Goal: Contribute content: Add original content to the website for others to see

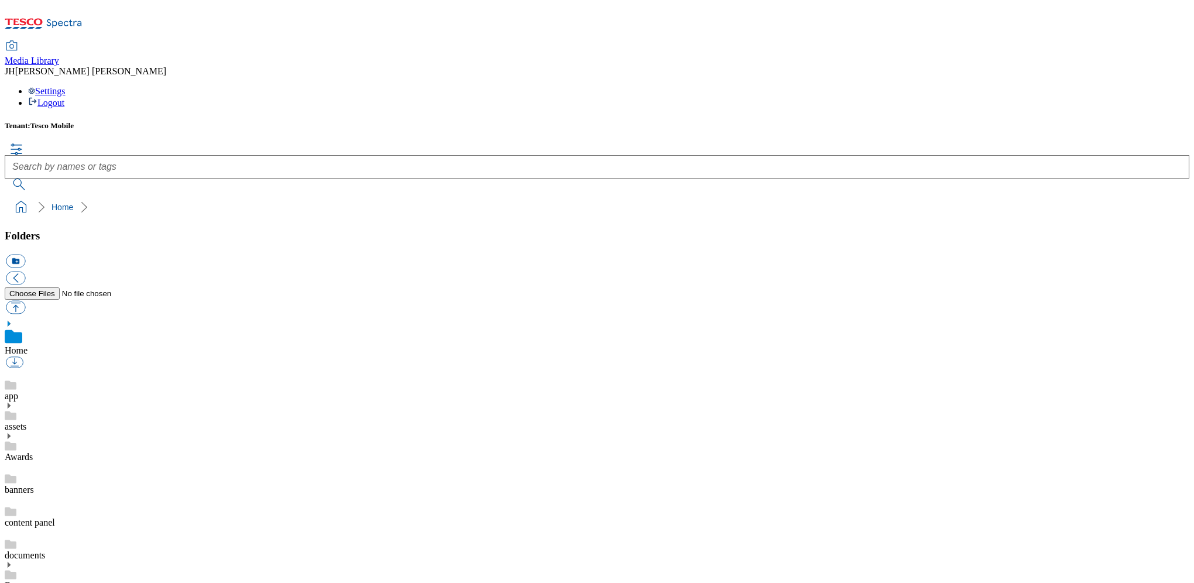
scroll to position [2, 0]
click at [25, 300] on button "button" at bounding box center [15, 306] width 19 height 13
type input "C:\fakepath\Apple iP17 Pro Silver 2.png"
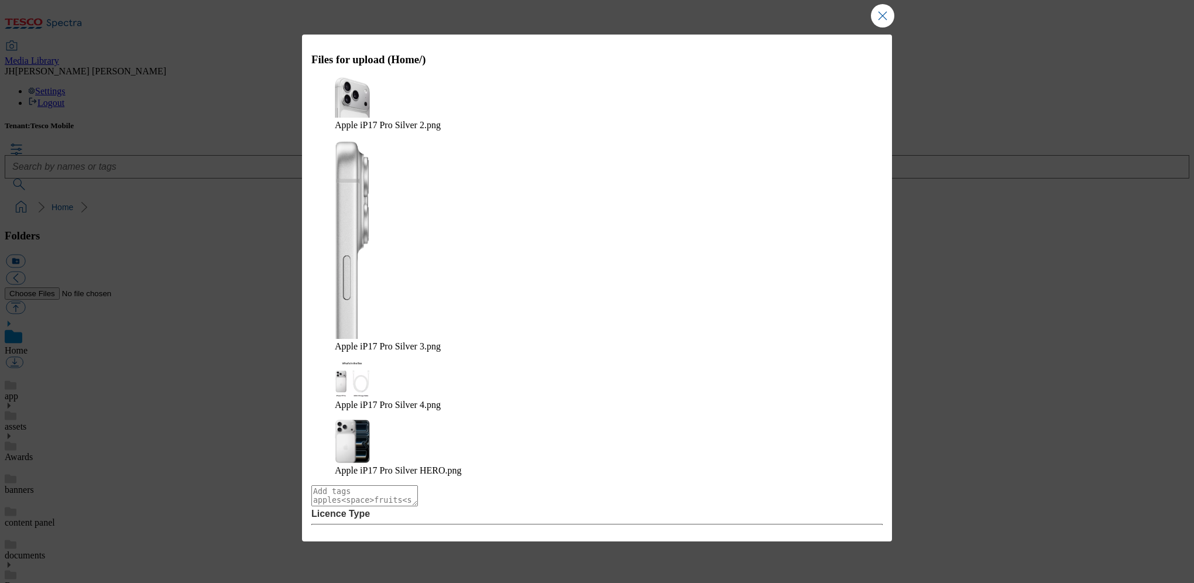
click at [864, 582] on button "Upload" at bounding box center [851, 593] width 55 height 22
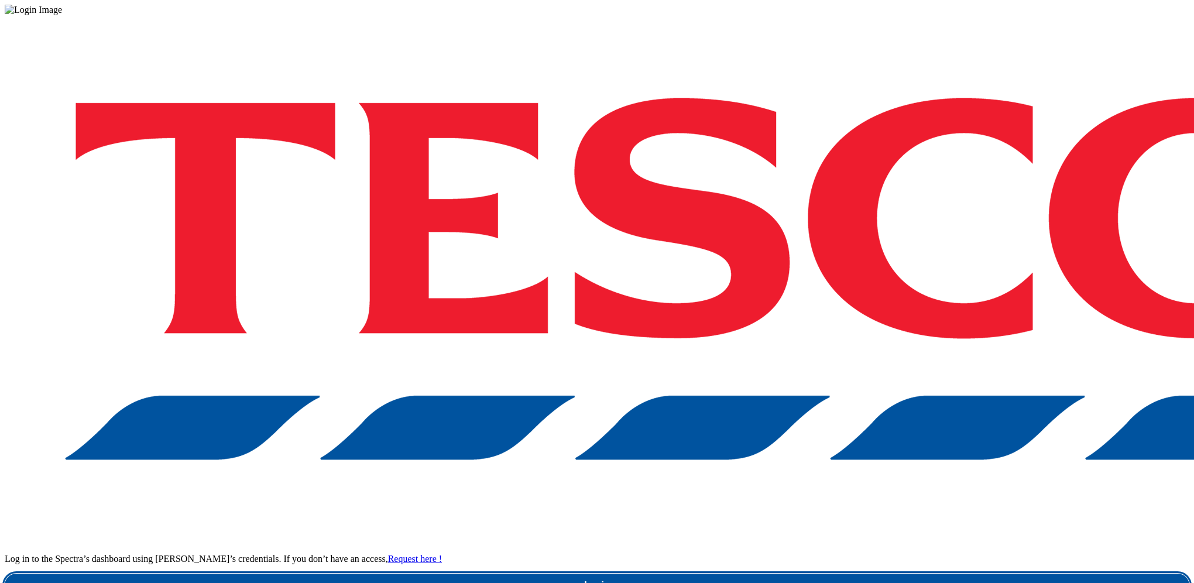
click at [856, 574] on link "Login" at bounding box center [597, 585] width 1185 height 23
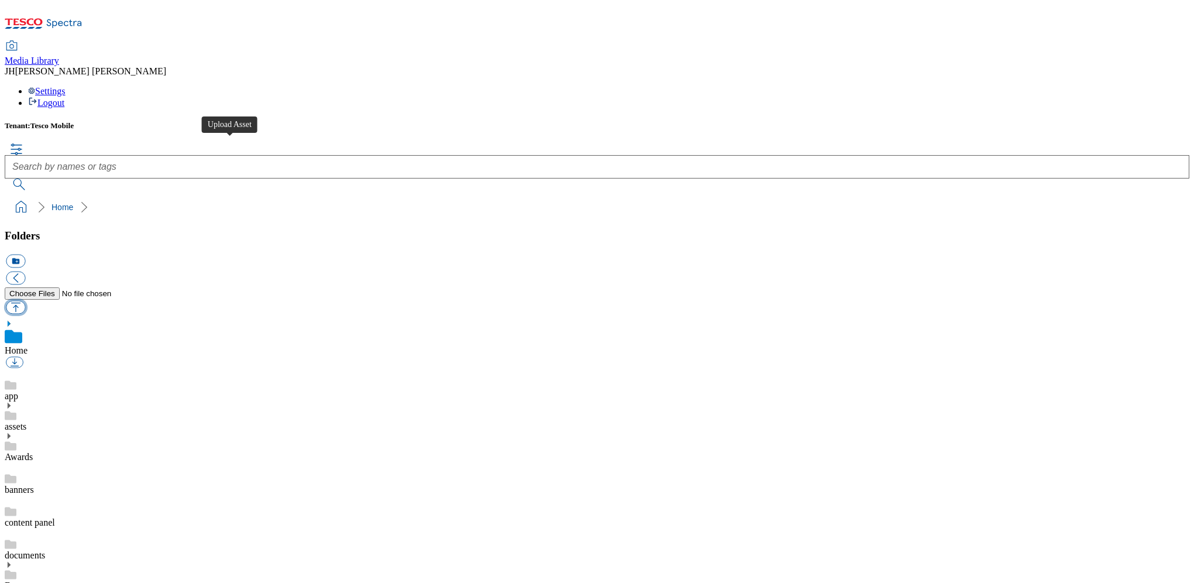
click at [25, 300] on button "button" at bounding box center [15, 306] width 19 height 13
type input "C:\fakepath\Apple iP17 Pro Silver 2.png"
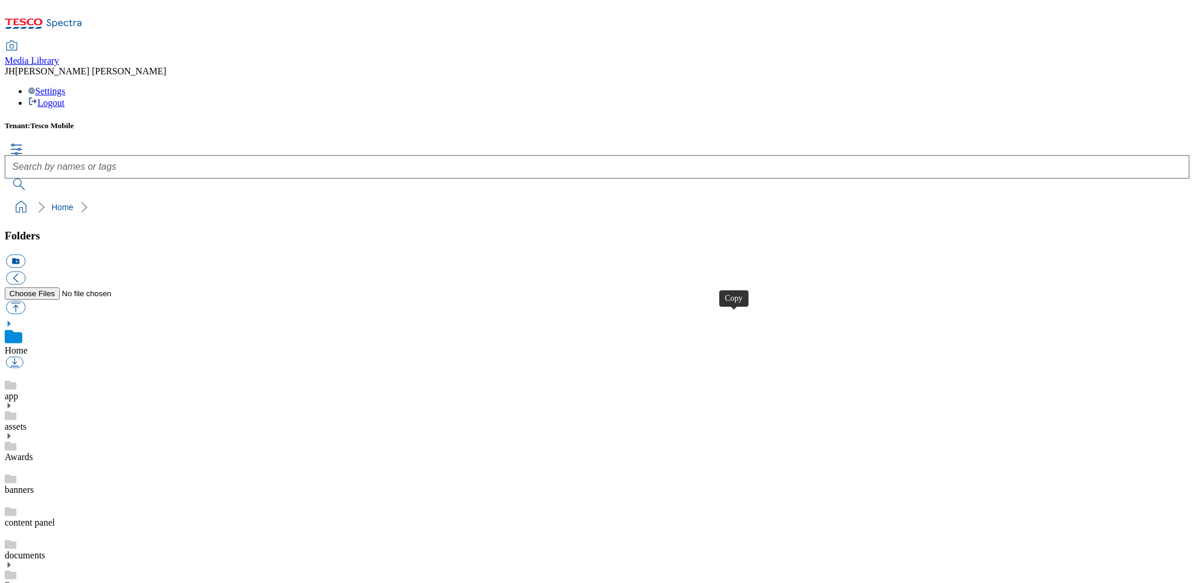
click at [25, 300] on button "button" at bounding box center [15, 306] width 19 height 13
type input "C:\fakepath\Apple iP17 Pro Cosmic Orange 2.png"
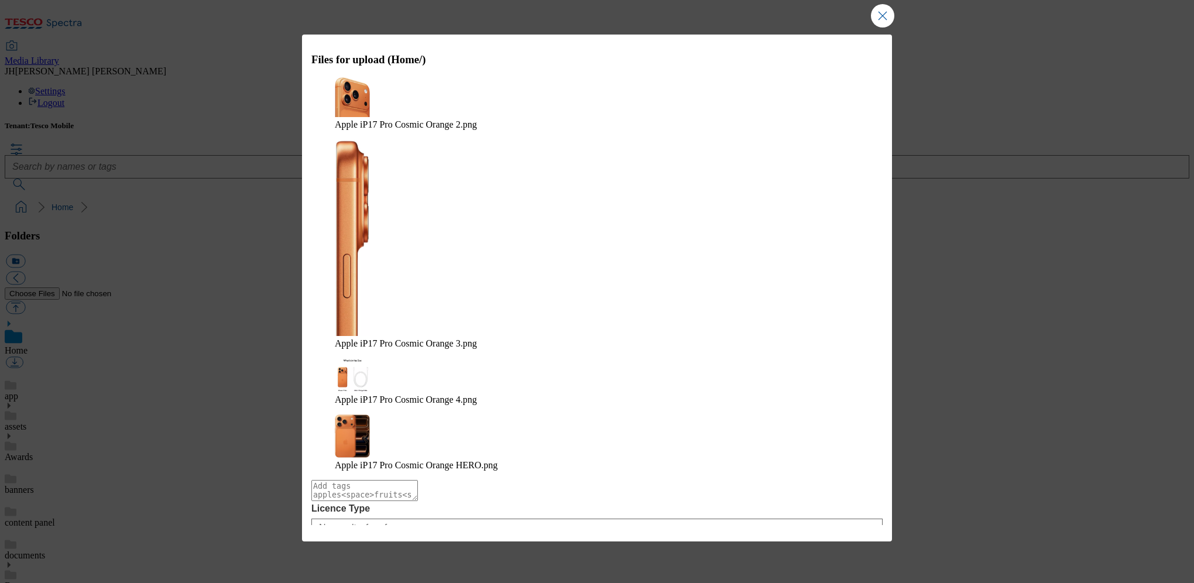
click at [852, 577] on button "Upload" at bounding box center [851, 588] width 55 height 22
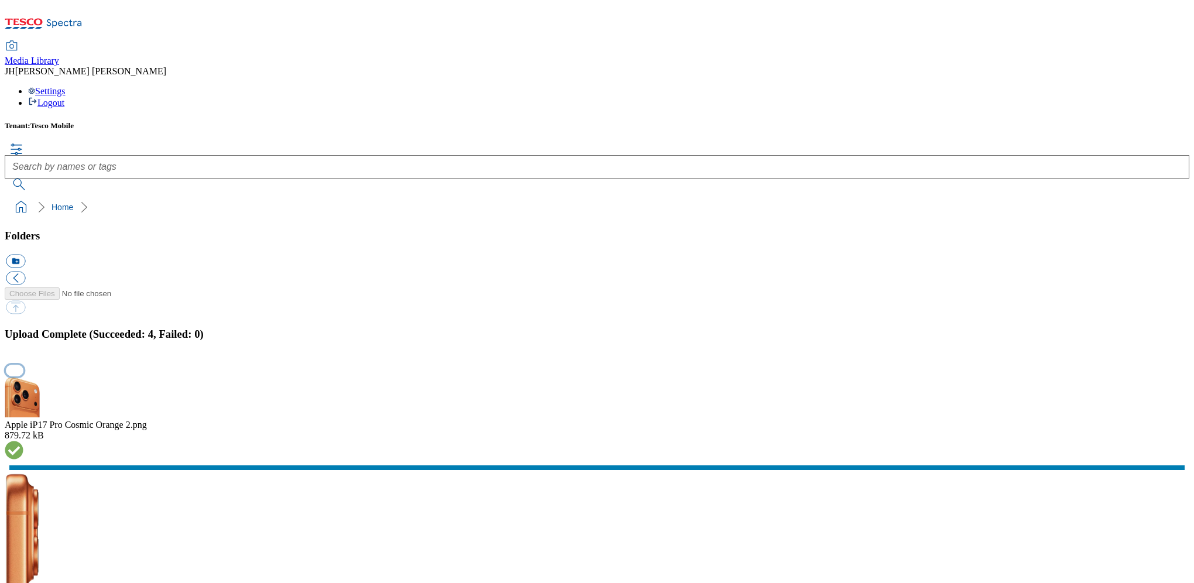
click at [23, 365] on button "button" at bounding box center [15, 370] width 18 height 11
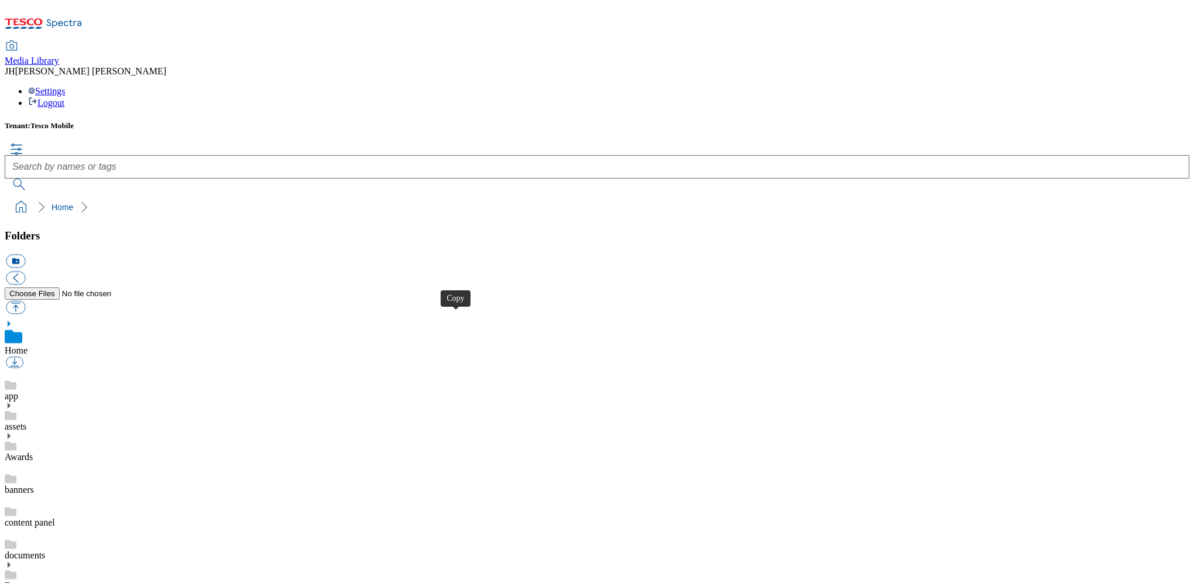
click at [25, 300] on button "button" at bounding box center [15, 306] width 19 height 13
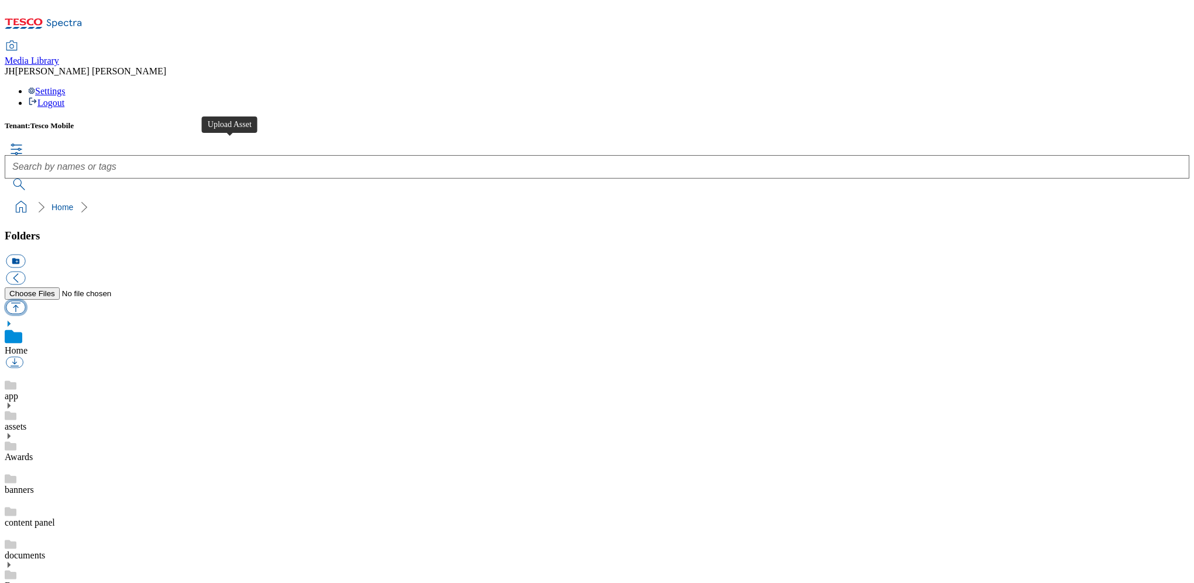
type input "C:\fakepath\Apple iPhone 17 Pro Deep Blue 2.png"
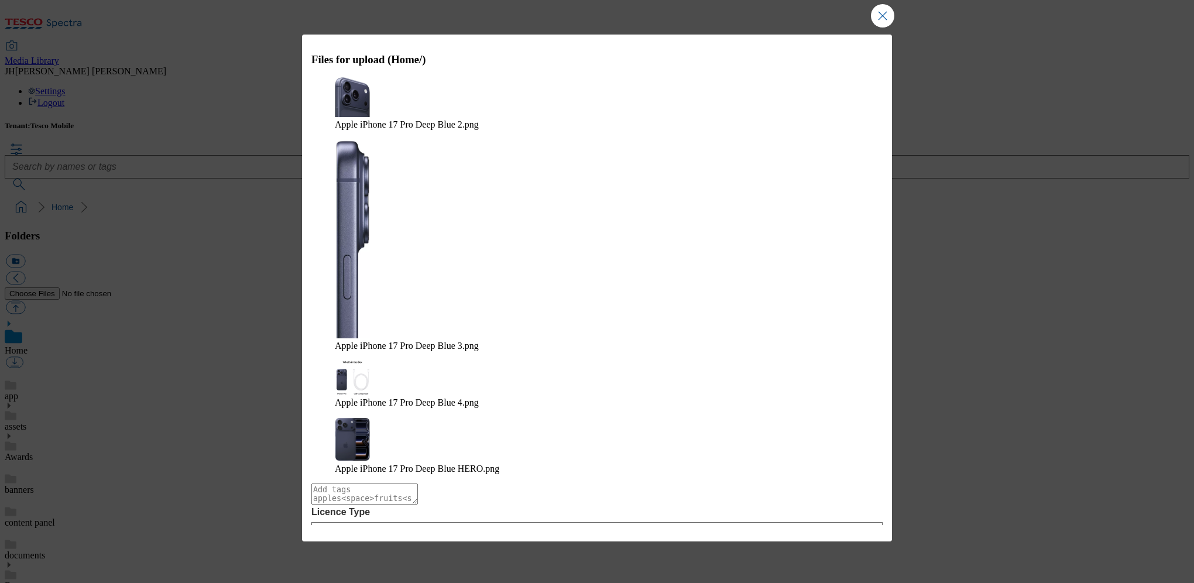
click at [881, 383] on div "Files for upload (Home/) Apple iPhone 17 Pro Deep Blue 2.png Apple iPhone 17 Pr…" at bounding box center [597, 280] width 590 height 491
click at [862, 581] on button "Upload" at bounding box center [851, 592] width 55 height 22
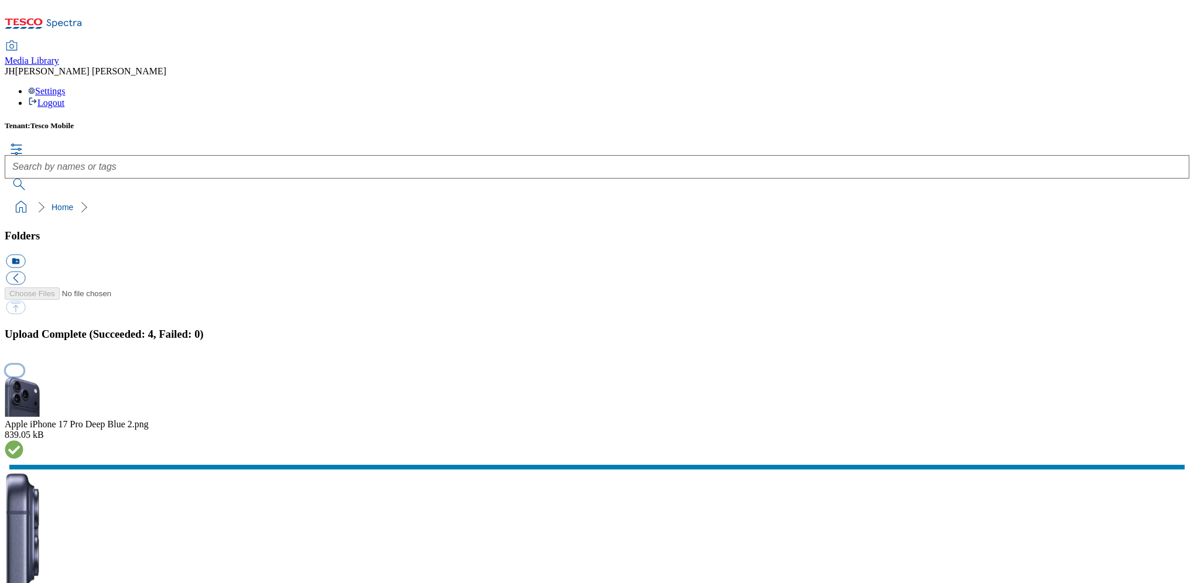
click at [23, 365] on button "button" at bounding box center [15, 370] width 18 height 11
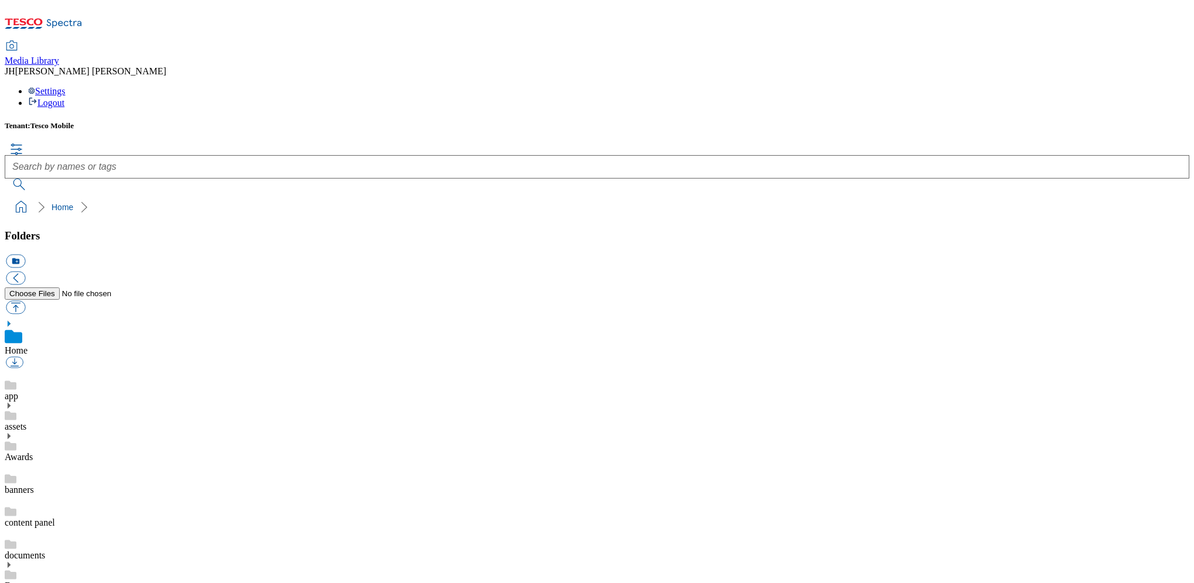
scroll to position [2, 0]
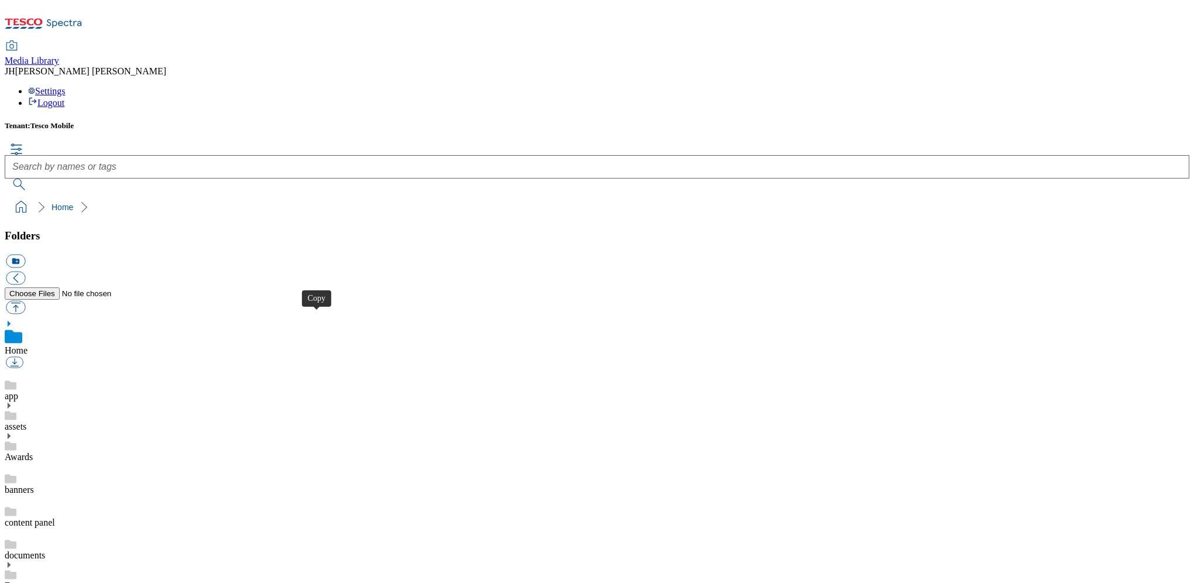
click at [25, 300] on button "button" at bounding box center [15, 306] width 19 height 13
type input "C:\fakepath\Apple iP17 PM Silver 2.png"
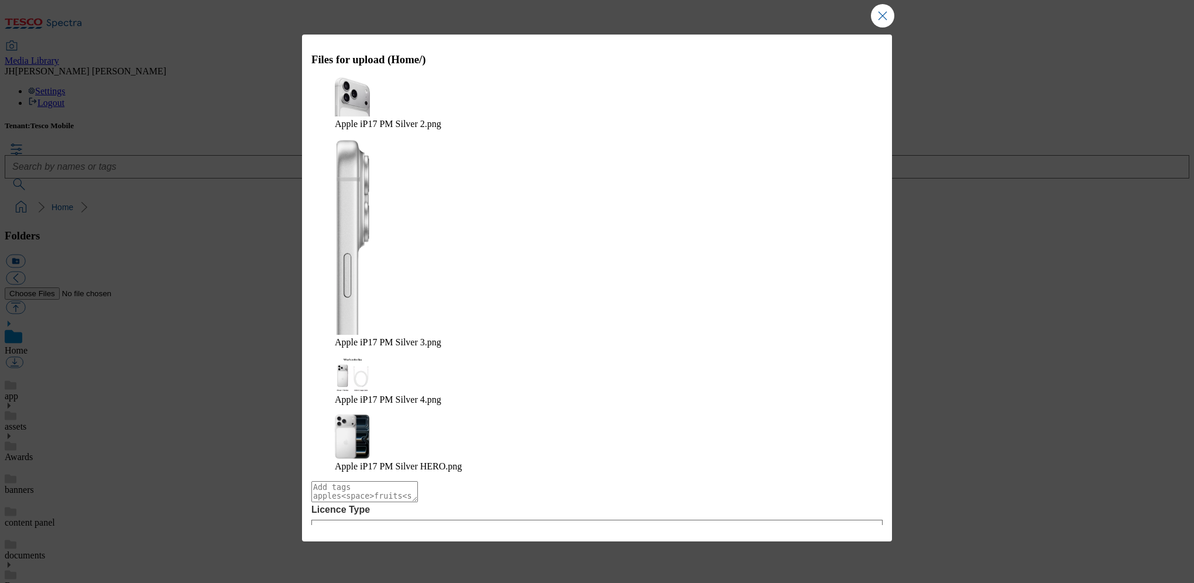
click at [841, 578] on button "Upload" at bounding box center [851, 589] width 55 height 22
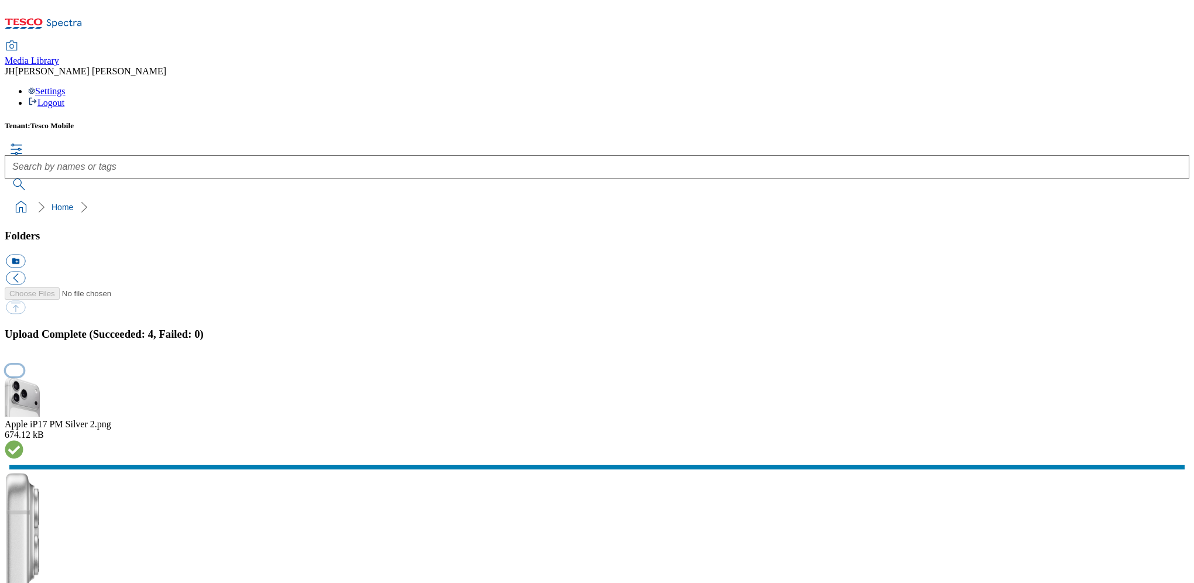
click at [23, 365] on button "button" at bounding box center [15, 370] width 18 height 11
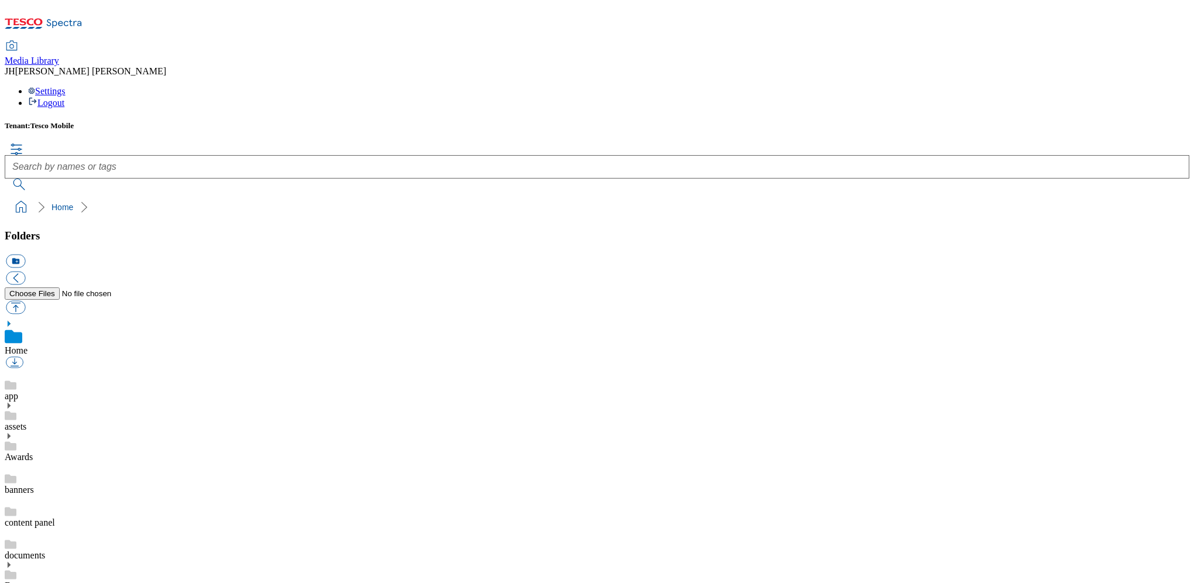
scroll to position [2, 0]
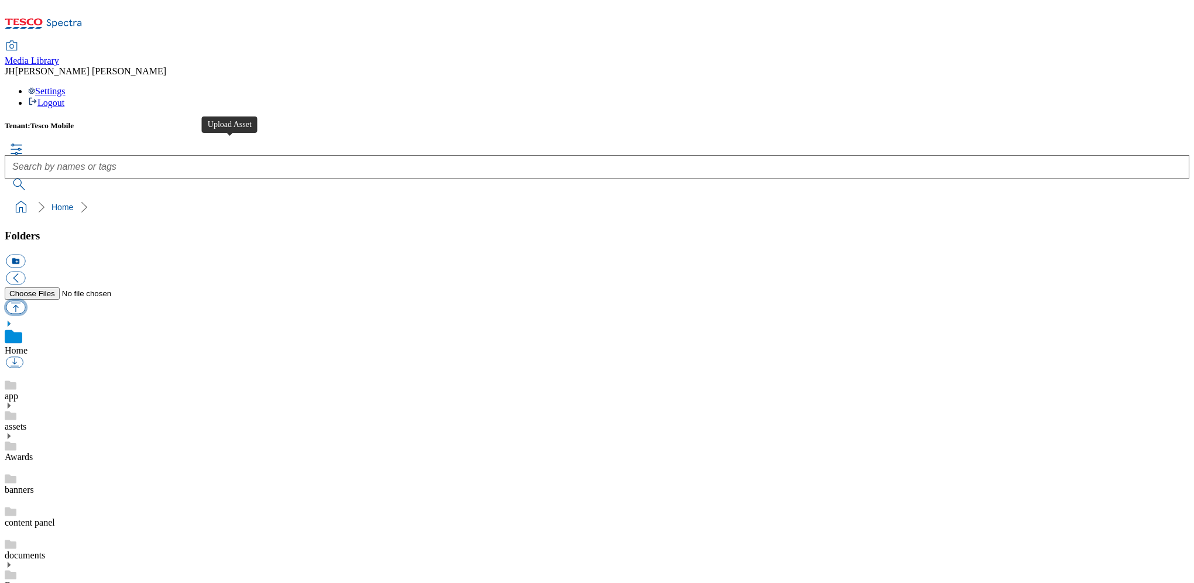
click at [25, 300] on button "button" at bounding box center [15, 306] width 19 height 13
type input "C:\fakepath\Apple iP17 PM Cosmic Orange 2.png"
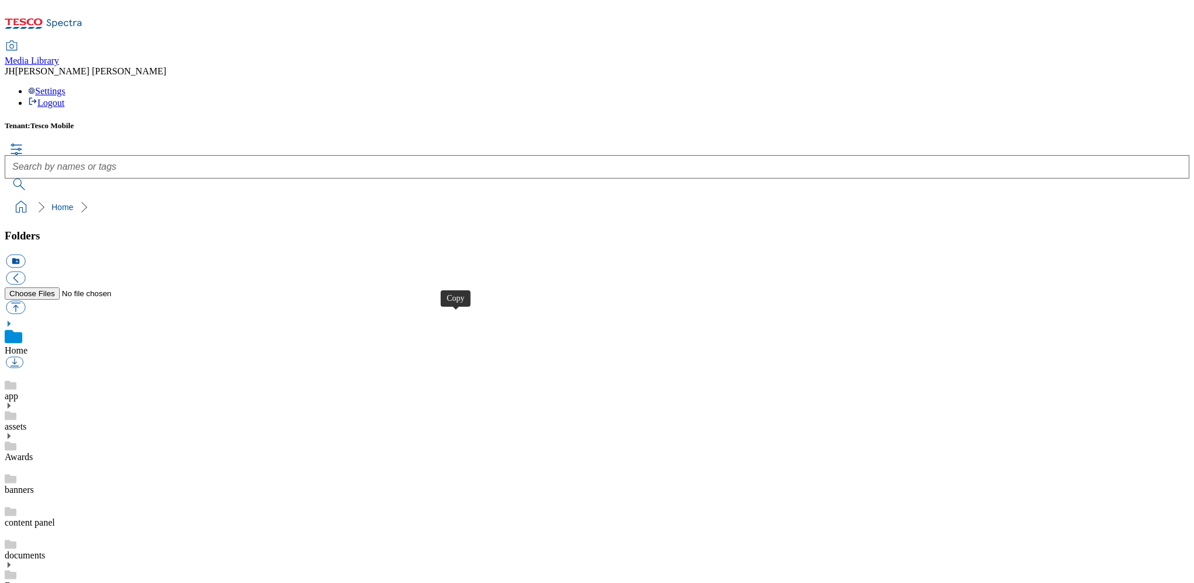
click at [25, 300] on button "button" at bounding box center [15, 306] width 19 height 13
type input "C:\fakepath\Apple iP17 PM Deep Blue 2.png"
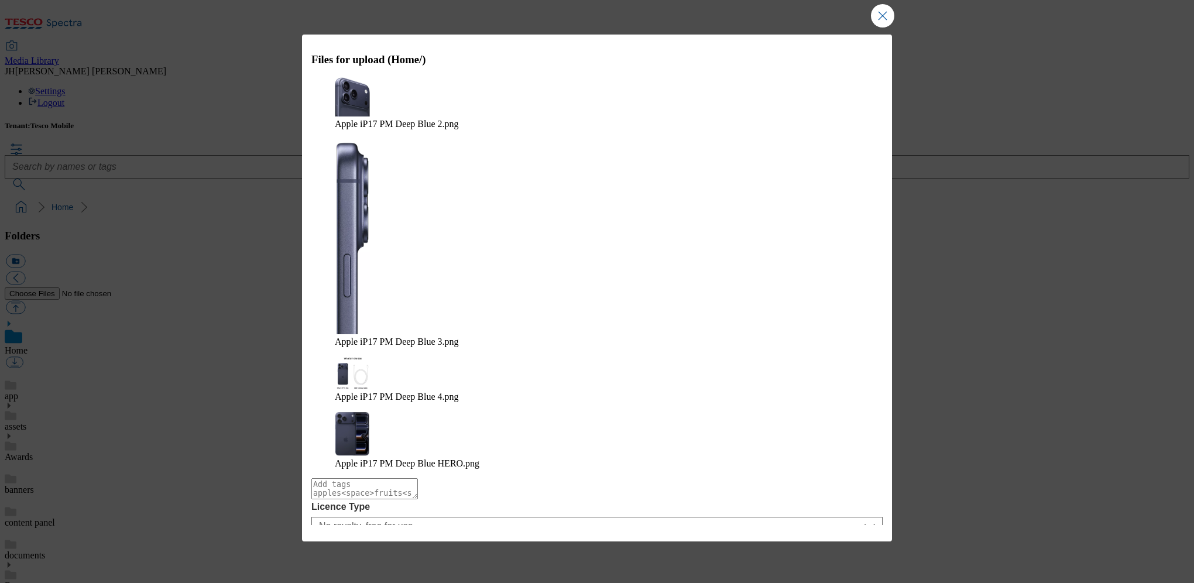
click at [859, 575] on button "Upload" at bounding box center [851, 586] width 55 height 22
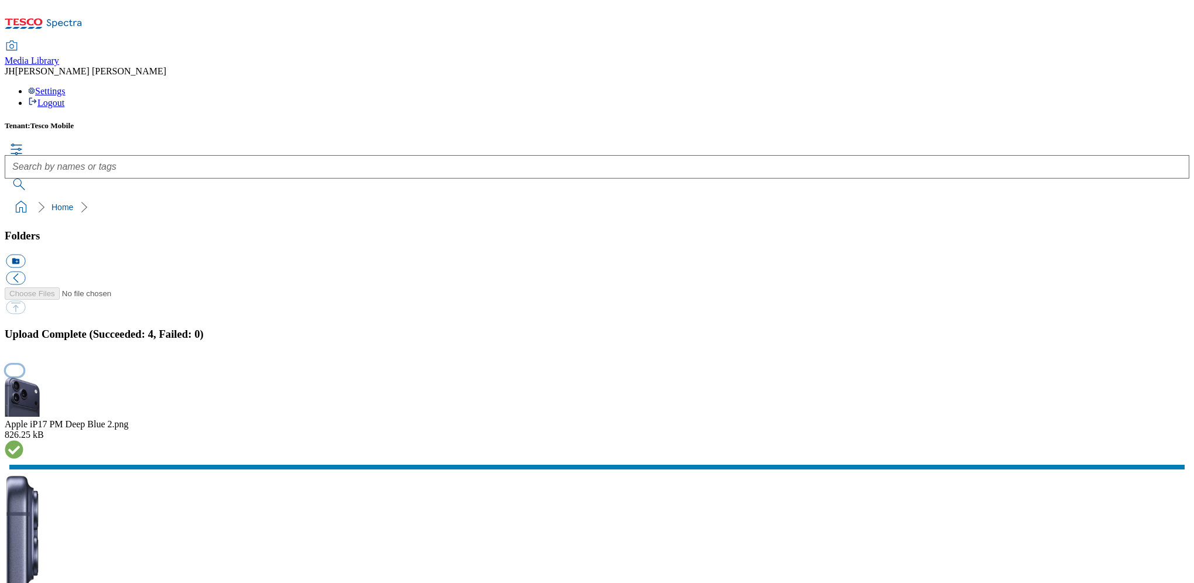
click at [23, 365] on button "button" at bounding box center [15, 370] width 18 height 11
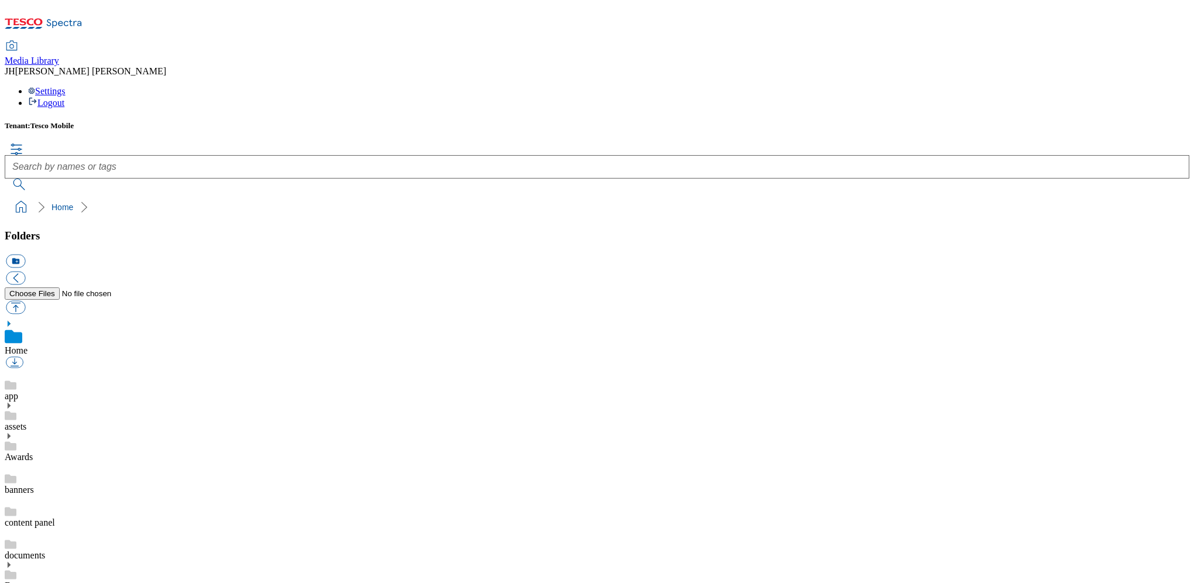
scroll to position [2, 0]
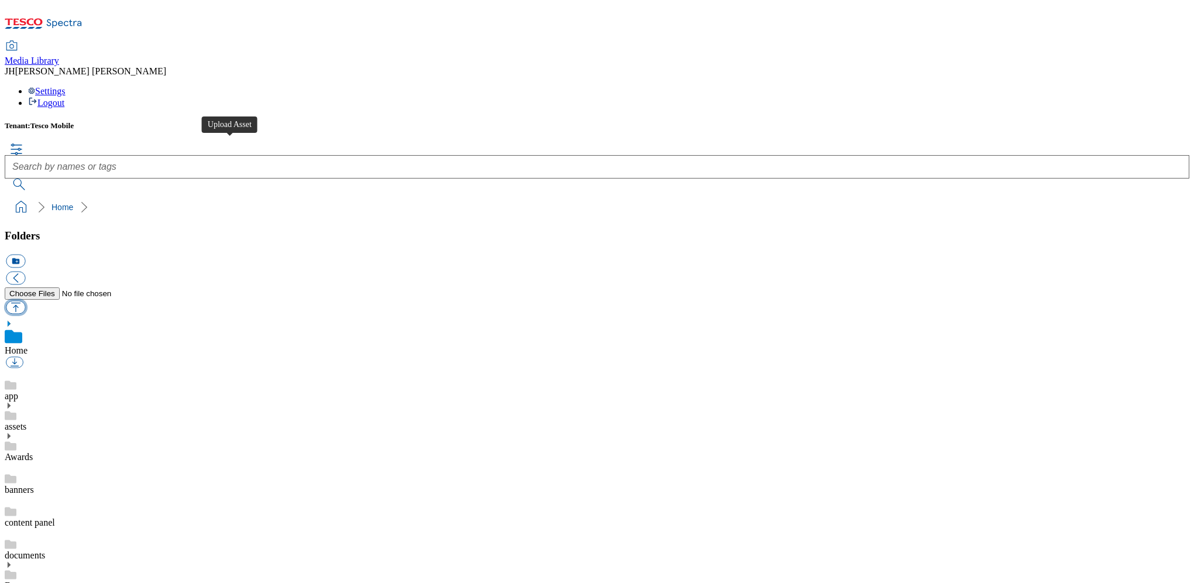
click at [25, 300] on button "button" at bounding box center [15, 306] width 19 height 13
type input "C:\fakepath\Apple iP Air Space Black 2.png"
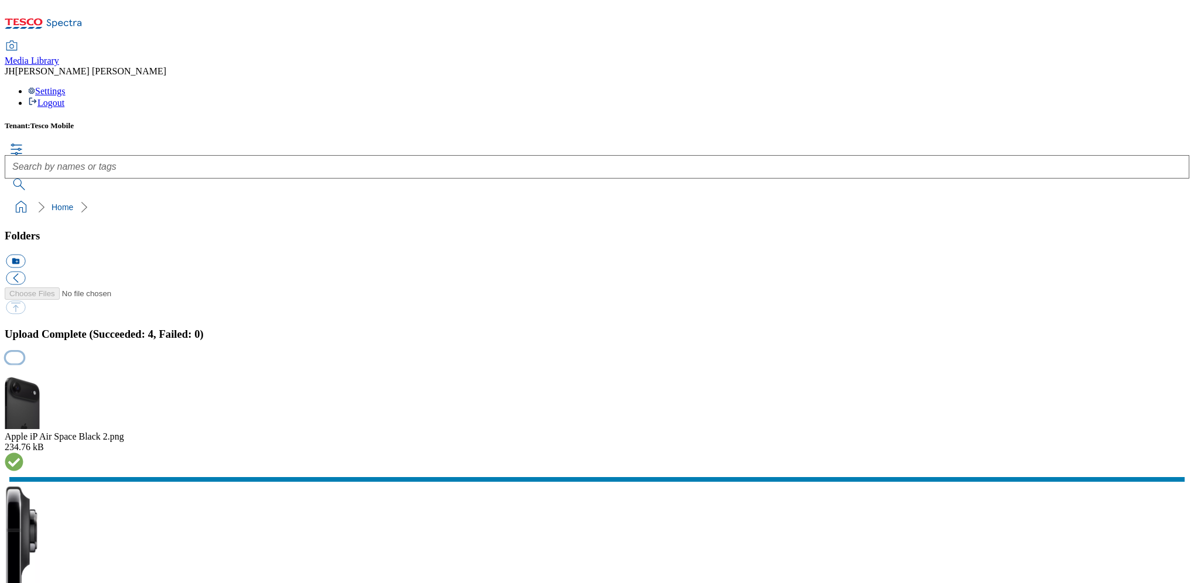
click at [23, 365] on button "button" at bounding box center [15, 370] width 18 height 11
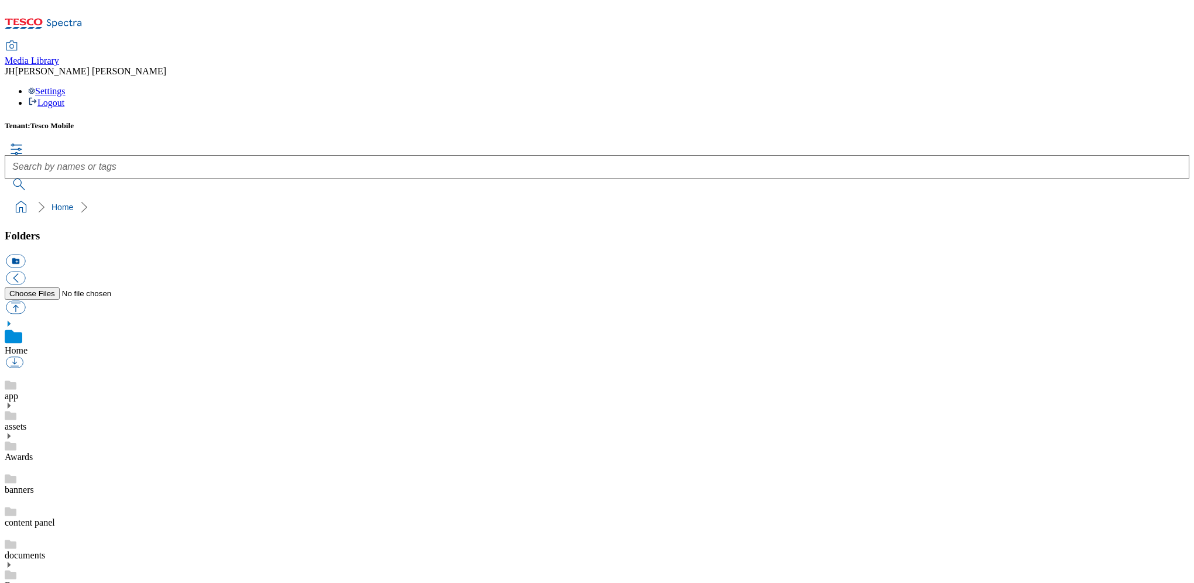
scroll to position [2, 0]
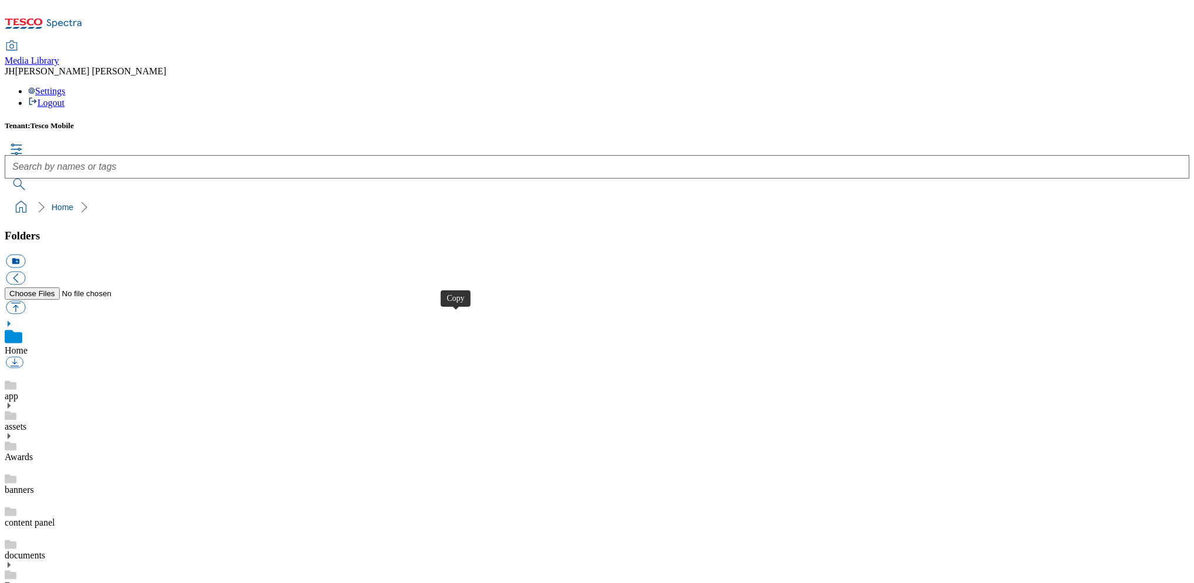
click at [25, 300] on button "button" at bounding box center [15, 306] width 19 height 13
type input "C:\fakepath\Apple iP Air Cloud White 2.png"
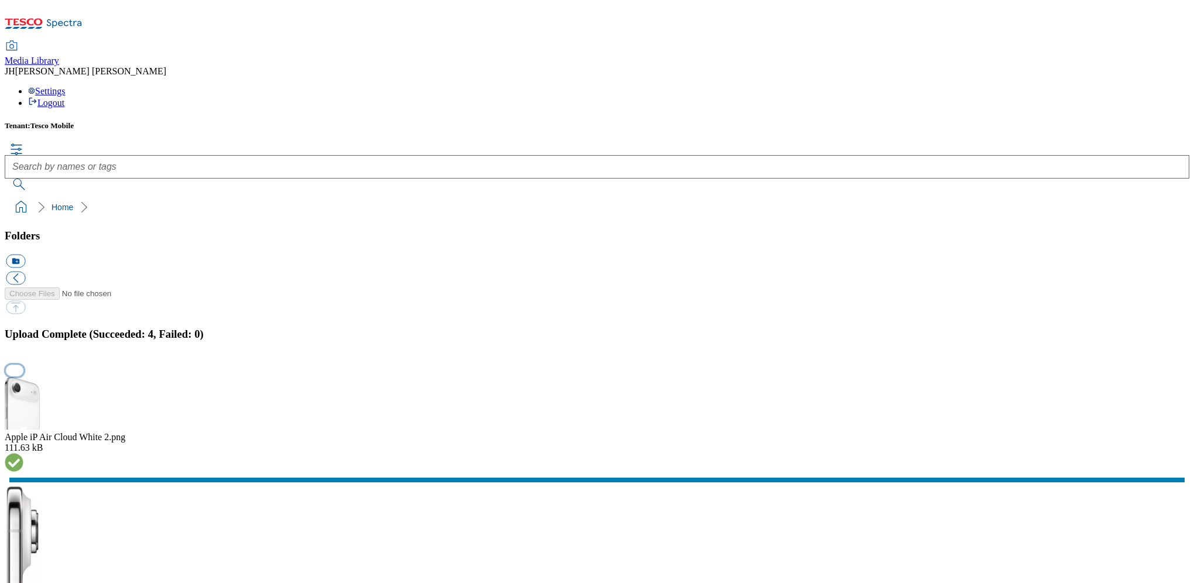
click at [23, 365] on button "button" at bounding box center [15, 370] width 18 height 11
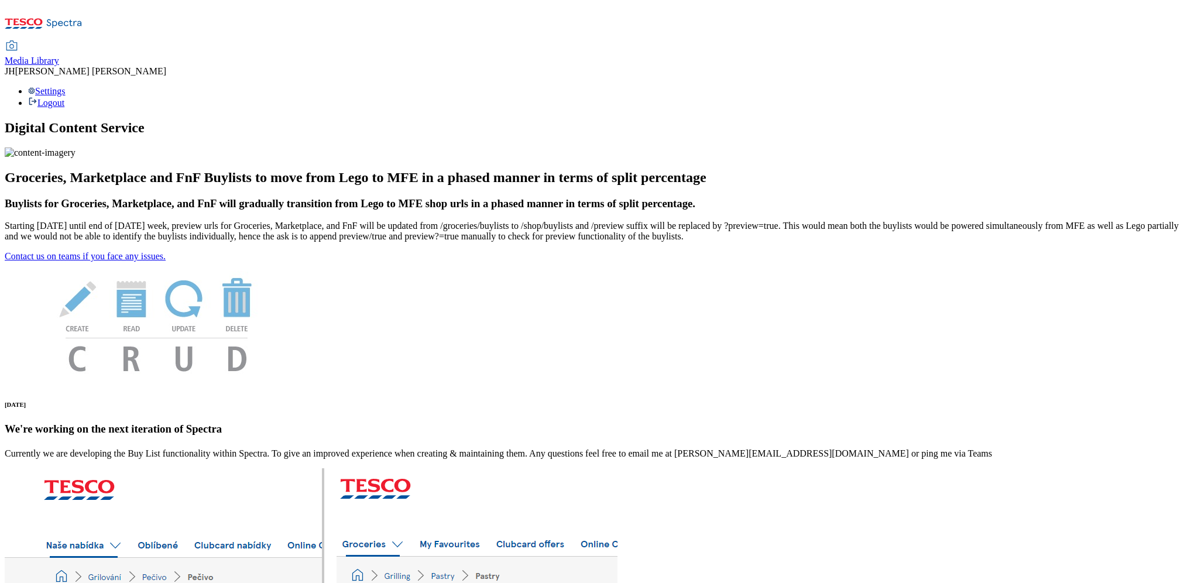
click at [59, 56] on span "Media Library" at bounding box center [32, 61] width 54 height 10
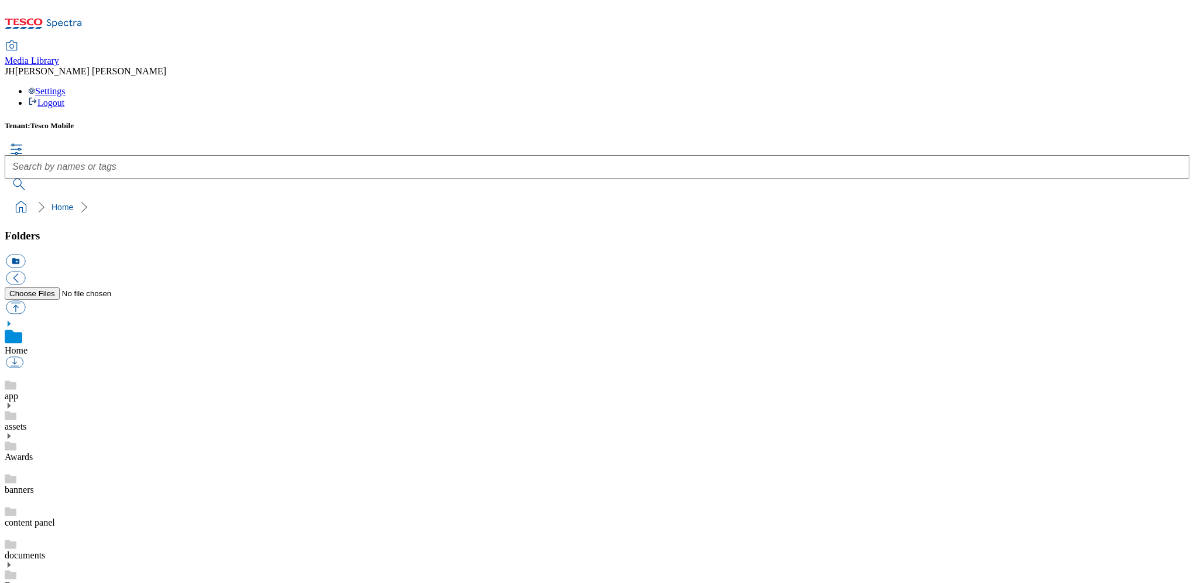
scroll to position [2, 0]
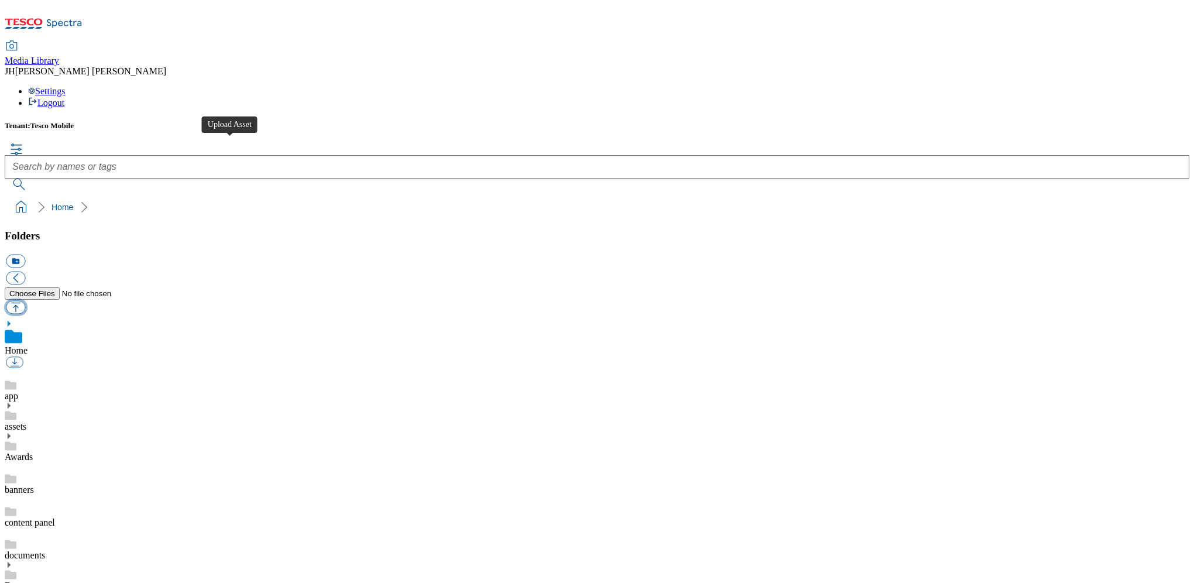
click at [25, 300] on button "button" at bounding box center [15, 306] width 19 height 13
type input "C:\fakepath\Apple iP Air Light Gold 2.png"
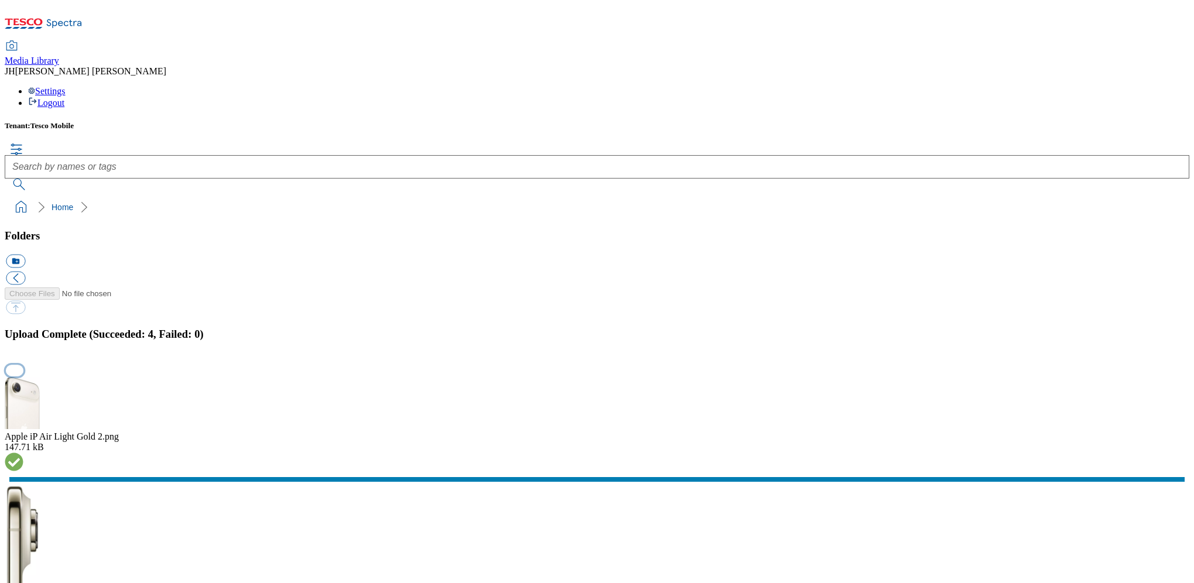
click at [23, 365] on button "button" at bounding box center [15, 370] width 18 height 11
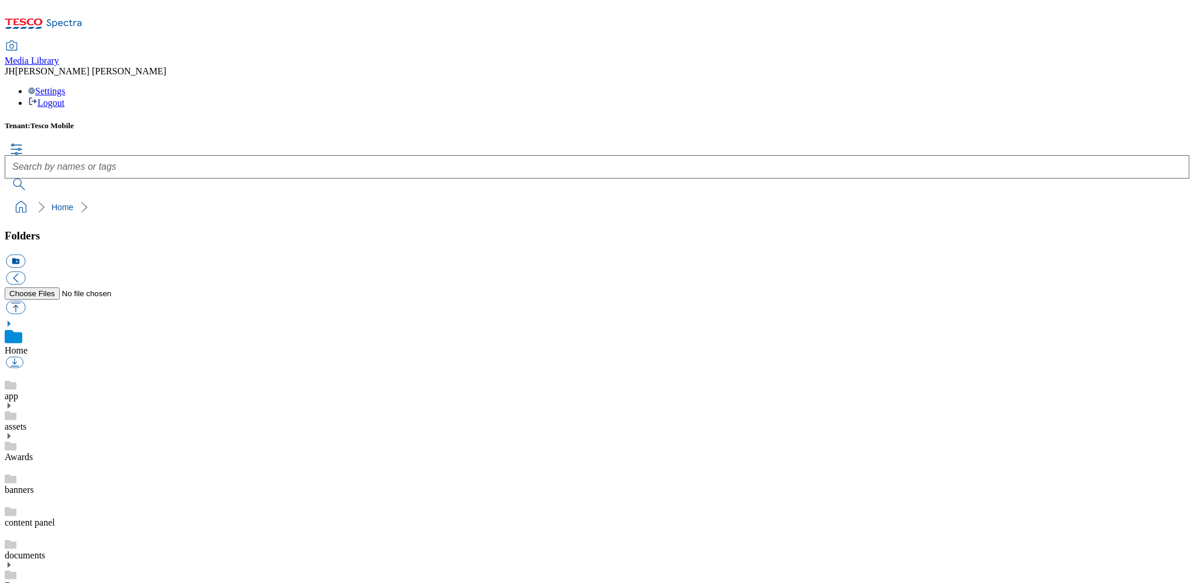
scroll to position [2, 0]
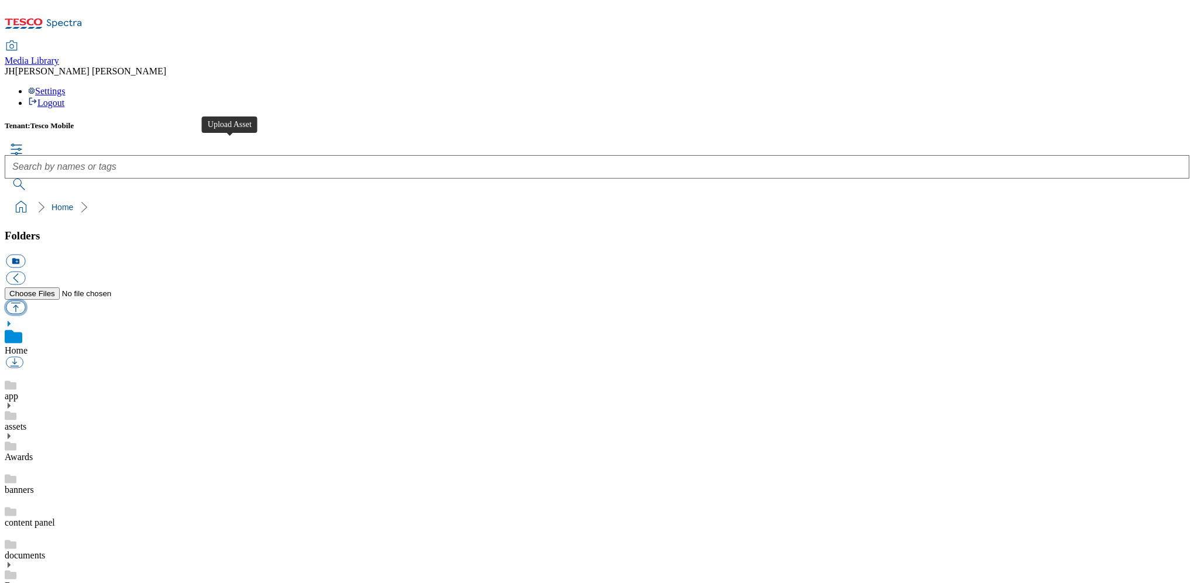
click at [25, 300] on button "button" at bounding box center [15, 306] width 19 height 13
type input "C:\fakepath\Apple iP Air Sky Blue HERO.png"
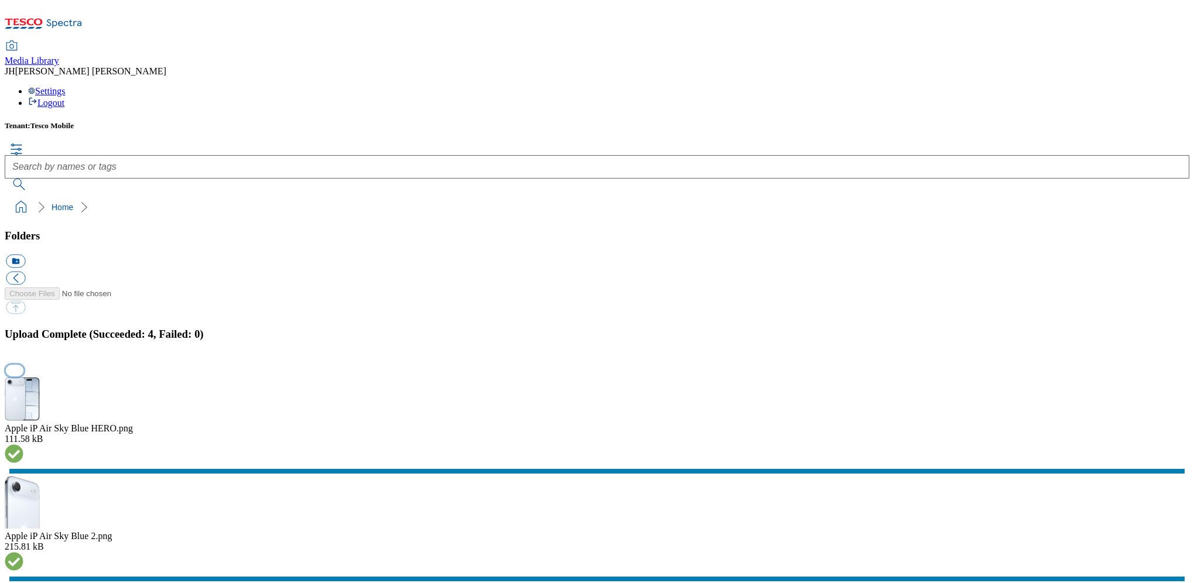
click at [23, 365] on button "button" at bounding box center [15, 370] width 18 height 11
